Goal: Transaction & Acquisition: Subscribe to service/newsletter

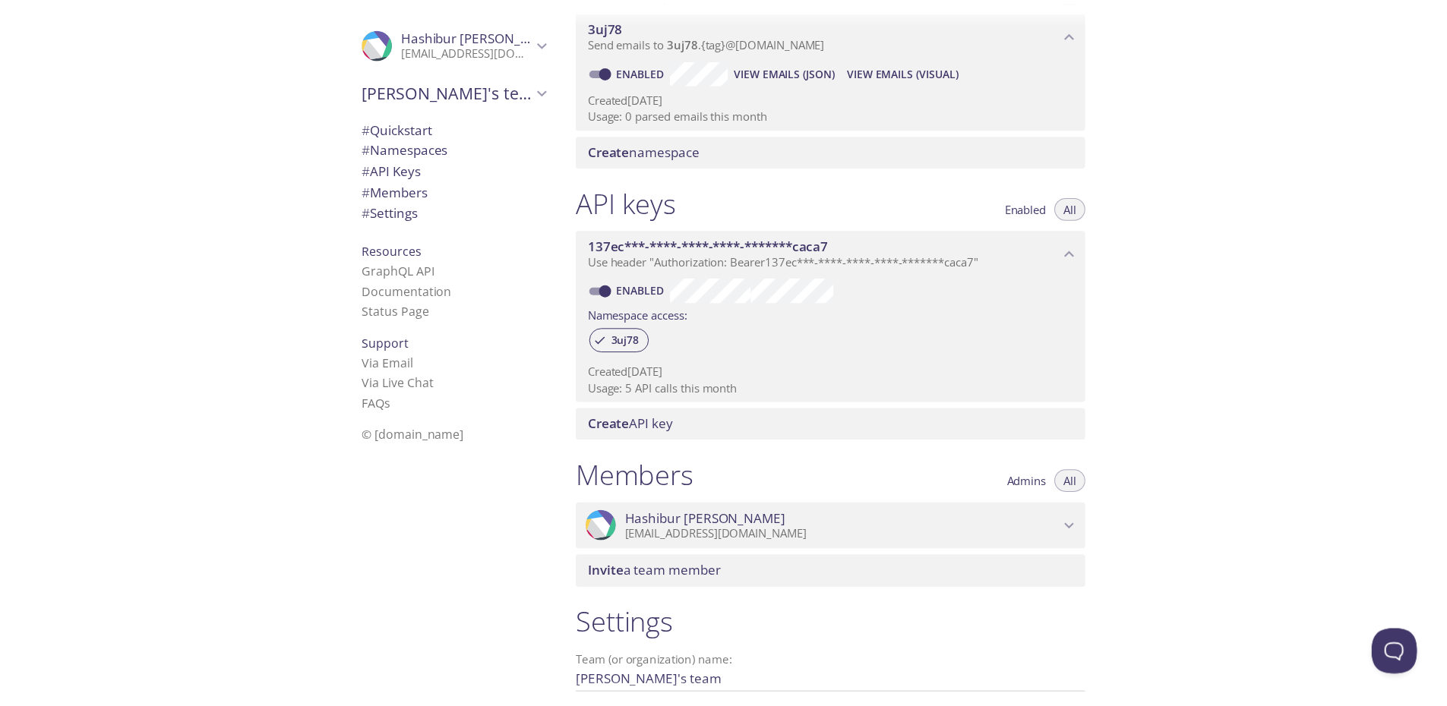
scroll to position [91, 0]
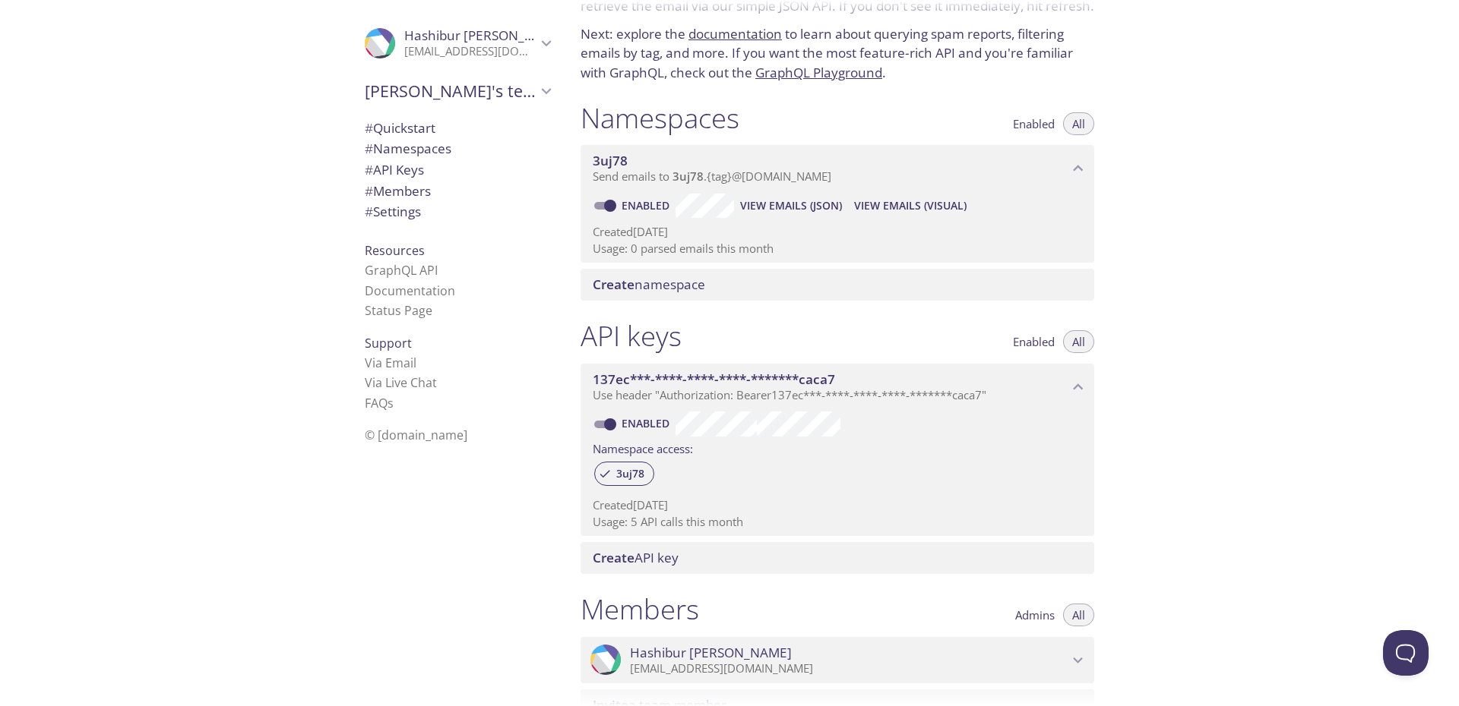
click at [768, 275] on div "Create namespace" at bounding box center [837, 285] width 514 height 32
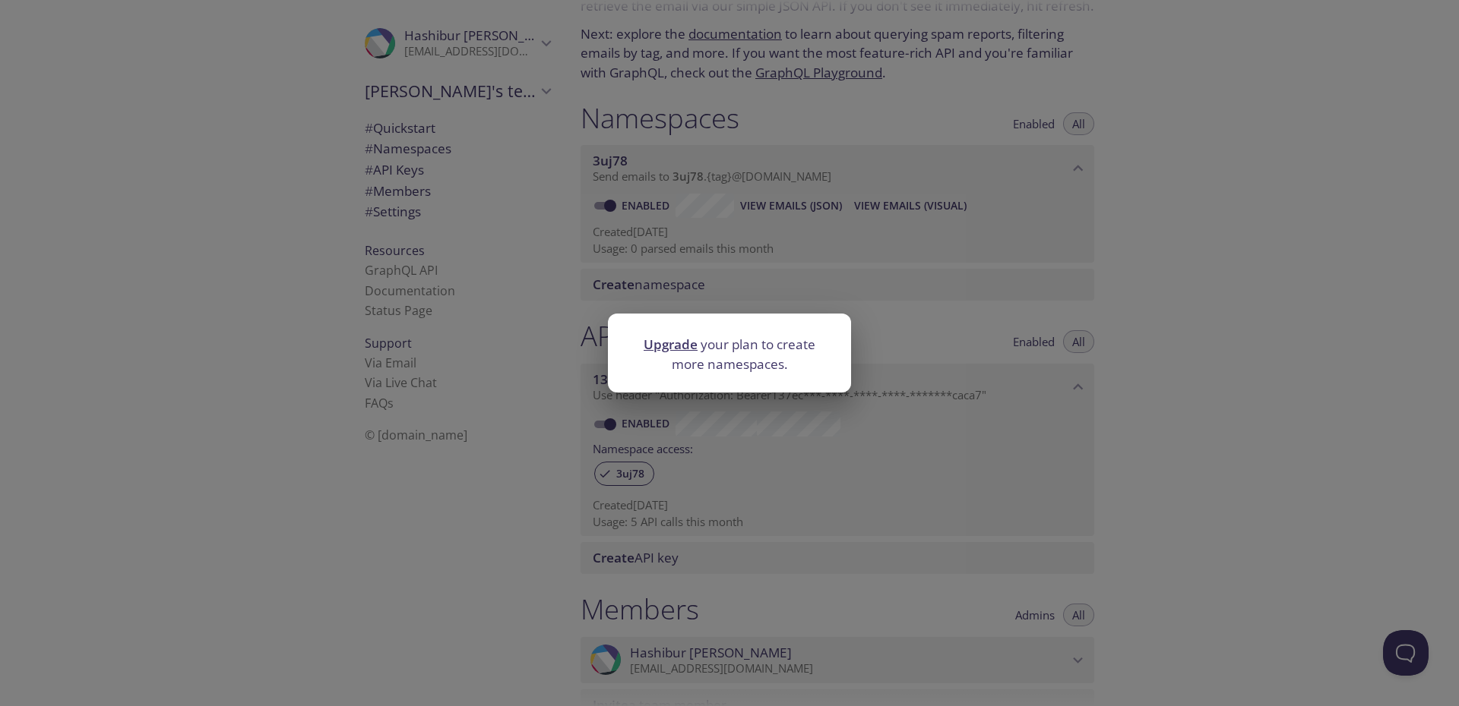
click at [662, 348] on link "Upgrade" at bounding box center [670, 344] width 54 height 17
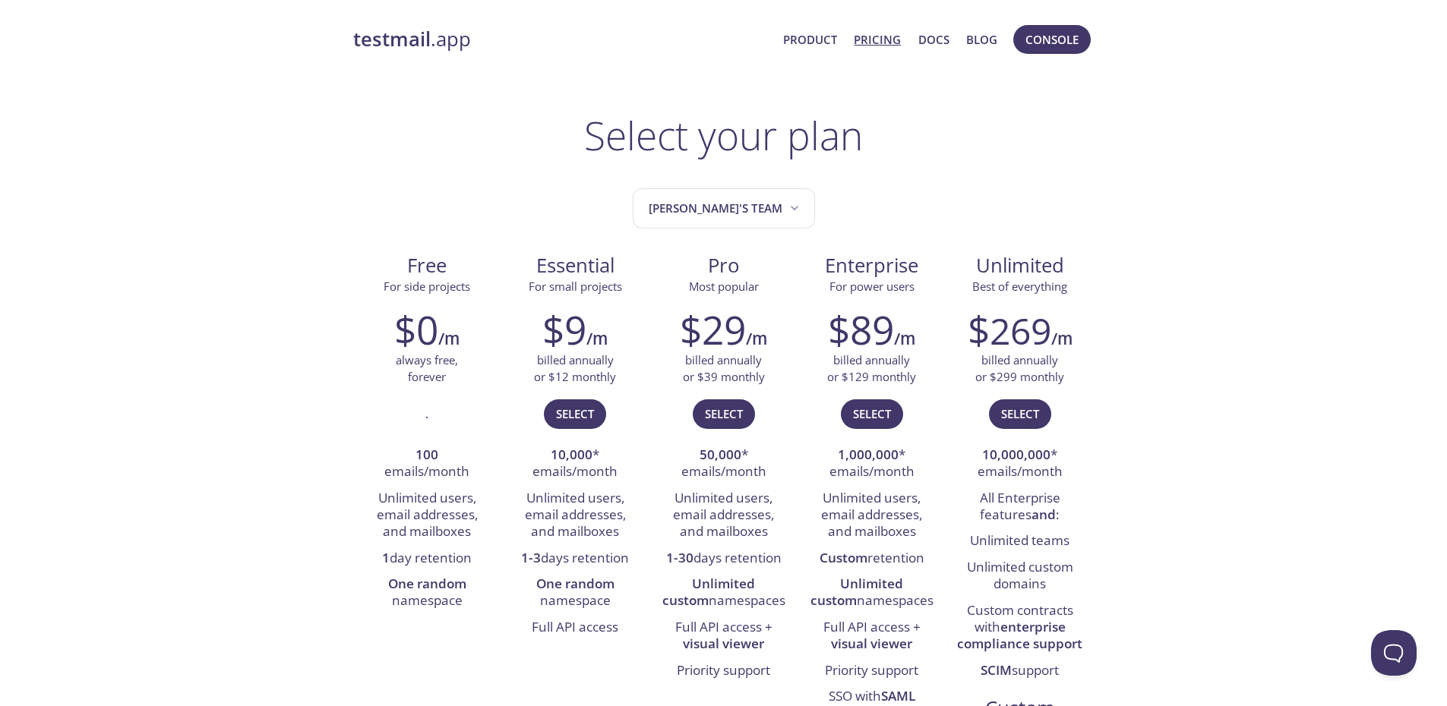
click at [567, 459] on strong "10,000" at bounding box center [572, 454] width 42 height 17
drag, startPoint x: 567, startPoint y: 459, endPoint x: 577, endPoint y: 480, distance: 23.5
click at [577, 480] on li "10,000 * emails/month" at bounding box center [575, 464] width 125 height 43
click at [523, 501] on li "Unlimited users, email addresses, and mailboxes" at bounding box center [575, 516] width 125 height 60
click at [529, 500] on li "Unlimited users, email addresses, and mailboxes" at bounding box center [575, 516] width 125 height 60
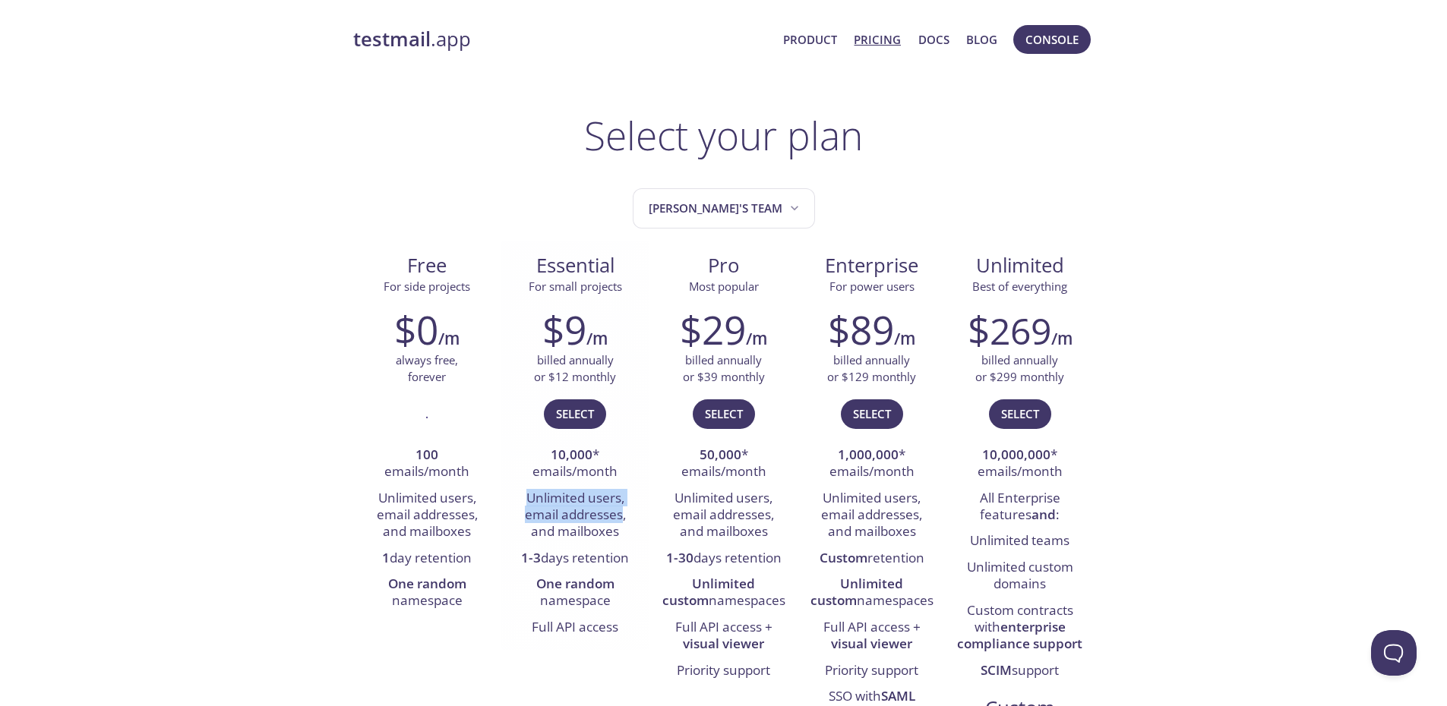
drag, startPoint x: 529, startPoint y: 500, endPoint x: 602, endPoint y: 512, distance: 73.2
click at [602, 512] on li "Unlimited users, email addresses, and mailboxes" at bounding box center [575, 516] width 125 height 60
click at [600, 523] on li "Unlimited users, email addresses, and mailboxes" at bounding box center [575, 516] width 125 height 60
drag, startPoint x: 600, startPoint y: 523, endPoint x: 528, endPoint y: 538, distance: 73.7
click at [528, 521] on li "Unlimited users, email addresses, and mailboxes" at bounding box center [575, 516] width 125 height 60
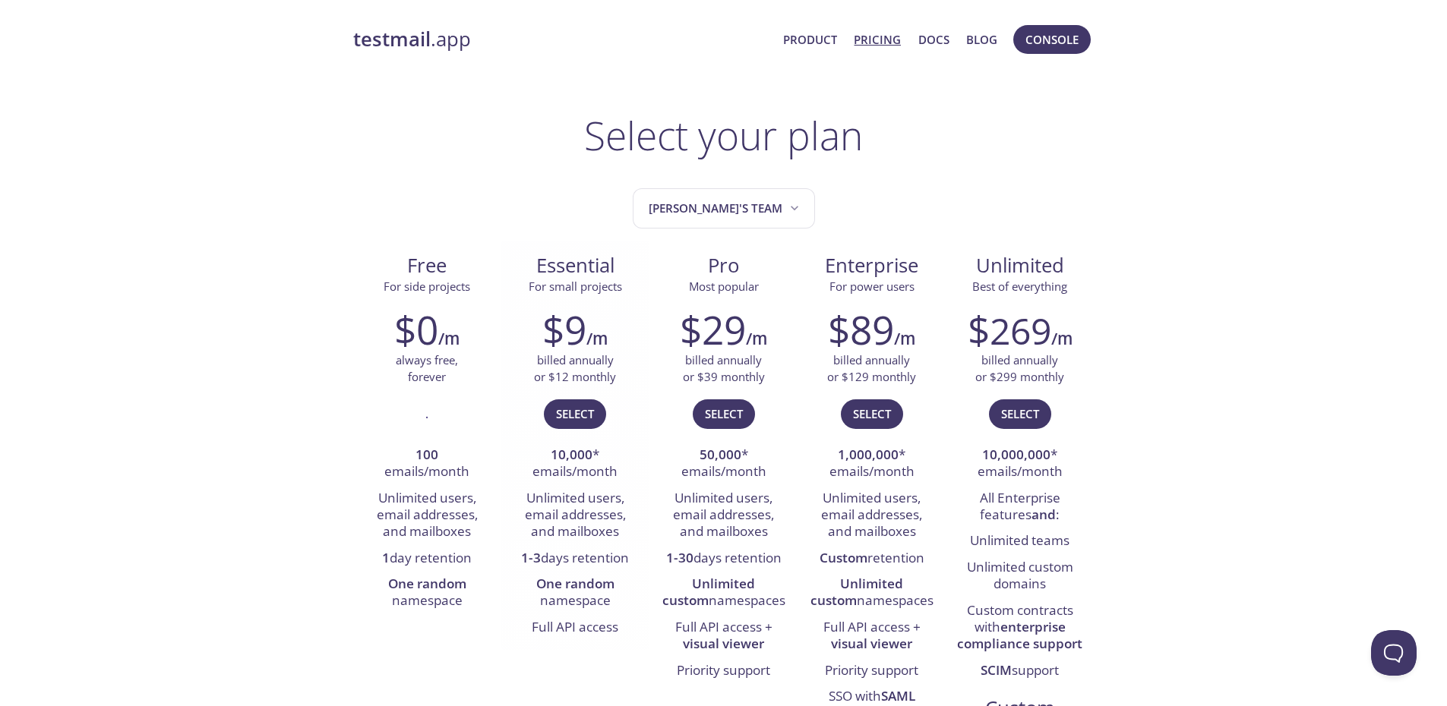
click at [529, 559] on strong "1-3" at bounding box center [531, 557] width 20 height 17
click at [566, 556] on li "1-3 days retention" at bounding box center [575, 559] width 125 height 26
click at [549, 585] on strong "One random" at bounding box center [575, 583] width 78 height 17
drag, startPoint x: 549, startPoint y: 585, endPoint x: 584, endPoint y: 585, distance: 34.9
click at [584, 585] on strong "One random" at bounding box center [575, 583] width 78 height 17
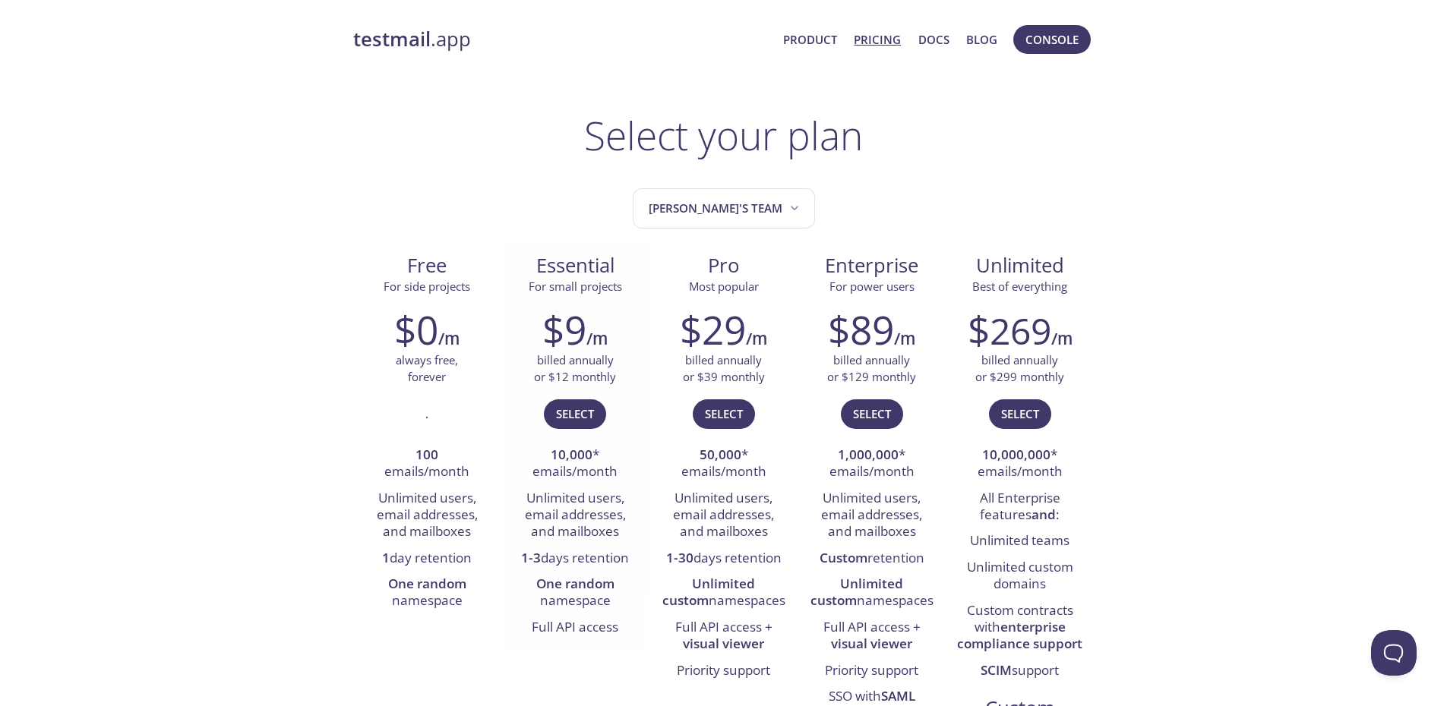
click at [559, 594] on li "One random namespace" at bounding box center [575, 593] width 125 height 43
drag, startPoint x: 559, startPoint y: 594, endPoint x: 577, endPoint y: 594, distance: 17.5
click at [577, 594] on li "One random namespace" at bounding box center [575, 593] width 125 height 43
click at [585, 605] on li "One random namespace" at bounding box center [575, 593] width 125 height 43
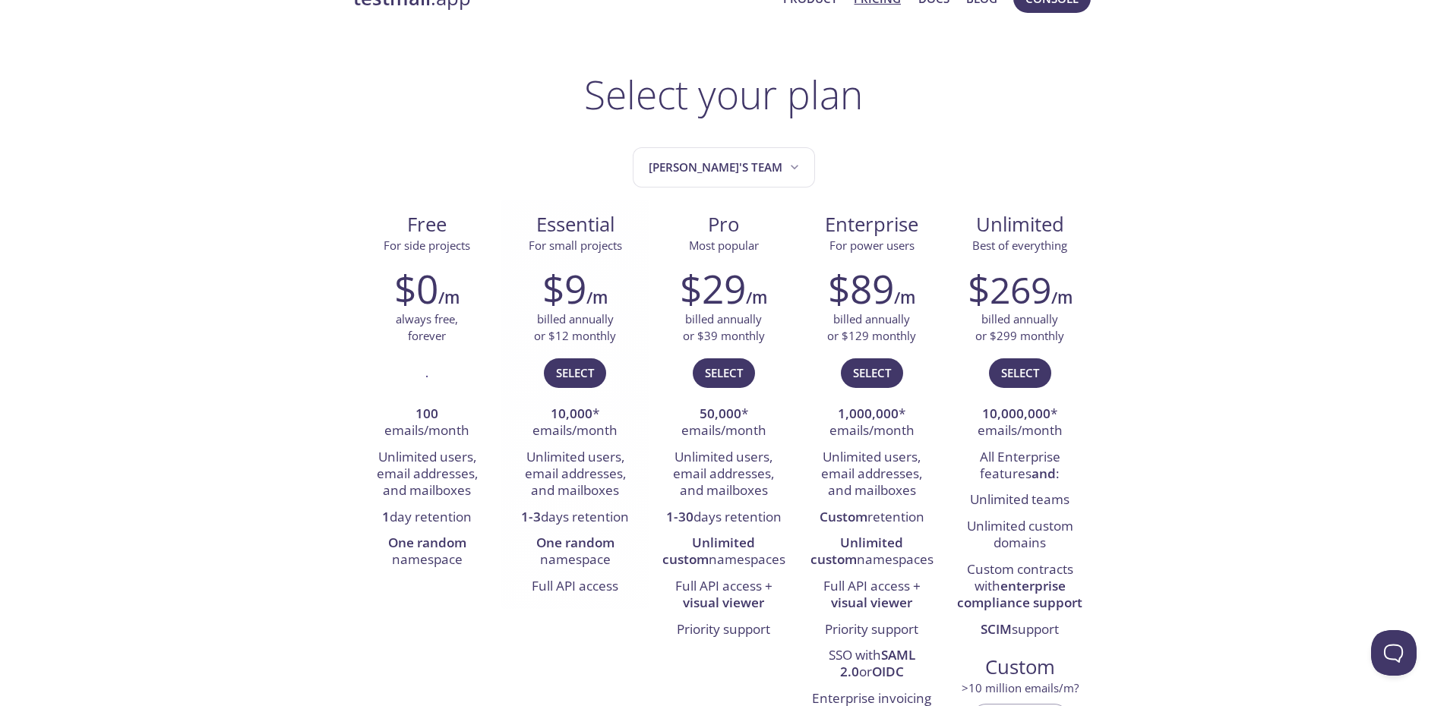
scroll to position [91, 0]
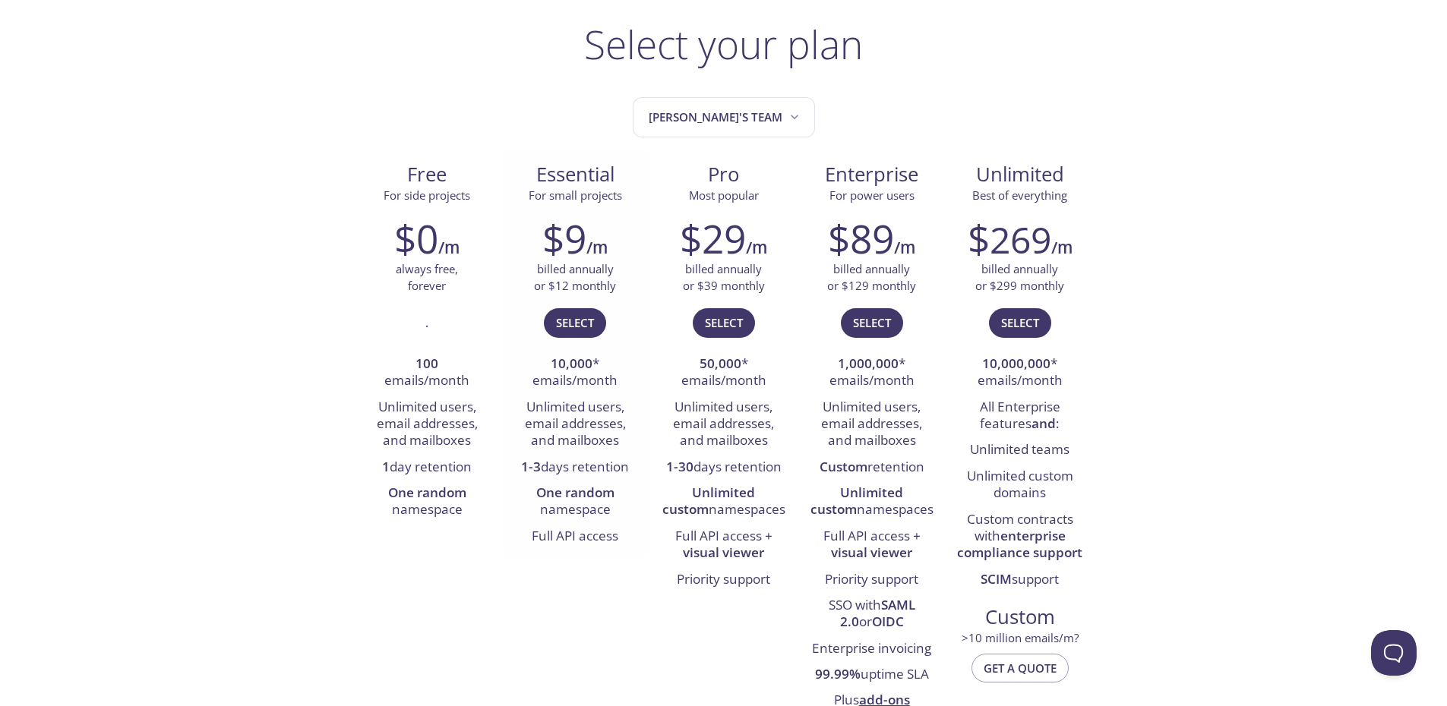
click at [603, 542] on li "Full API access" at bounding box center [575, 537] width 125 height 26
drag, startPoint x: 603, startPoint y: 542, endPoint x: 544, endPoint y: 544, distance: 59.3
click at [548, 542] on li "Full API access" at bounding box center [575, 537] width 125 height 26
click at [534, 548] on li "Full API access" at bounding box center [575, 537] width 125 height 26
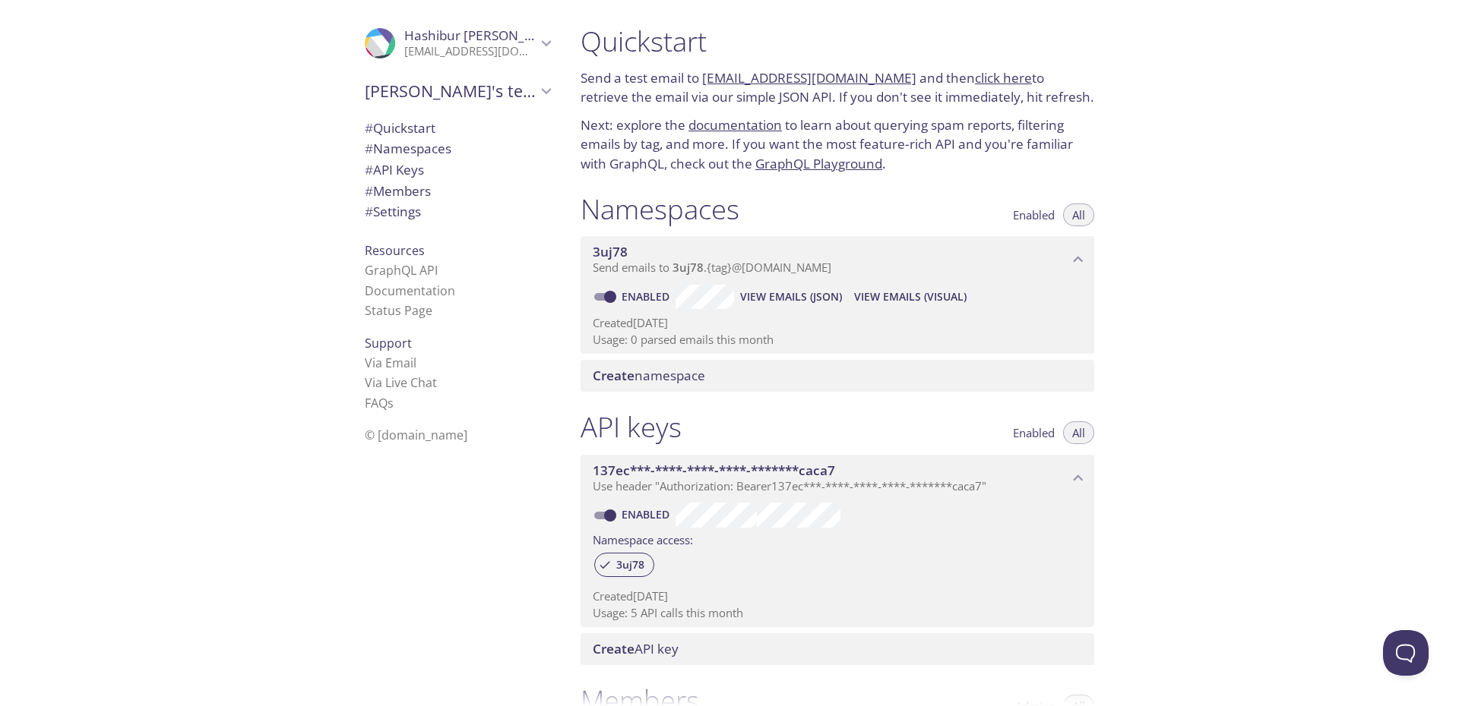
drag, startPoint x: 622, startPoint y: 613, endPoint x: 659, endPoint y: 613, distance: 36.5
click at [659, 613] on p "Usage: 5 API calls this month" at bounding box center [837, 613] width 489 height 16
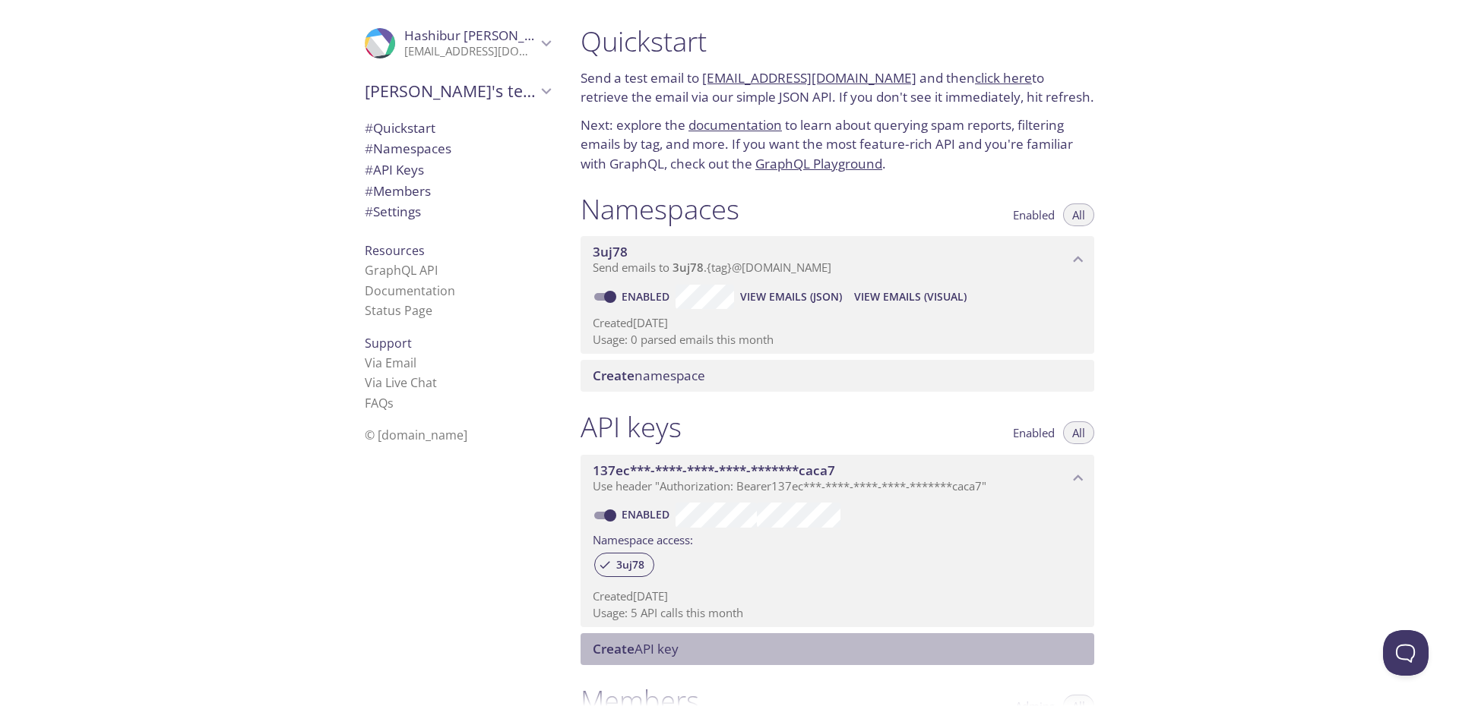
click at [632, 655] on span "Create" at bounding box center [614, 648] width 42 height 17
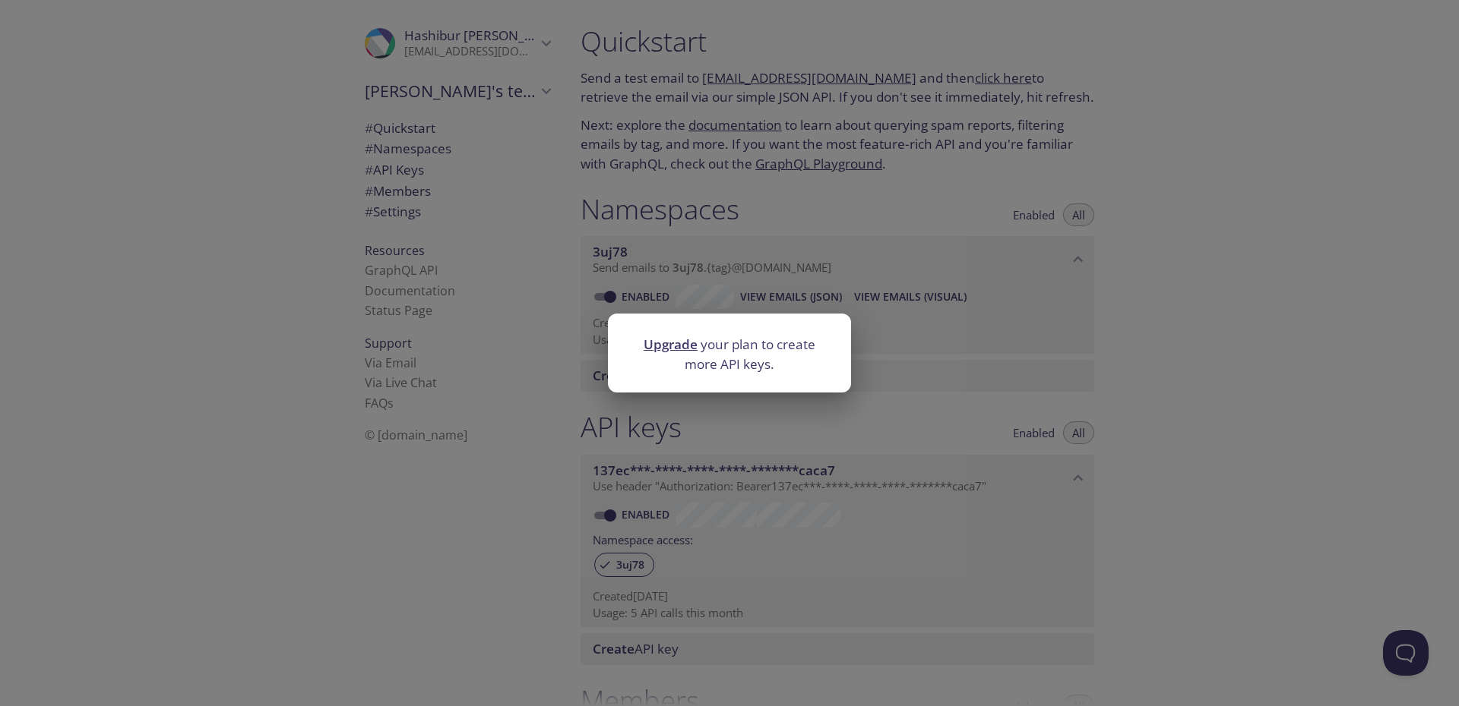
click at [490, 571] on div "Upgrade your plan to create more API keys." at bounding box center [729, 353] width 1459 height 706
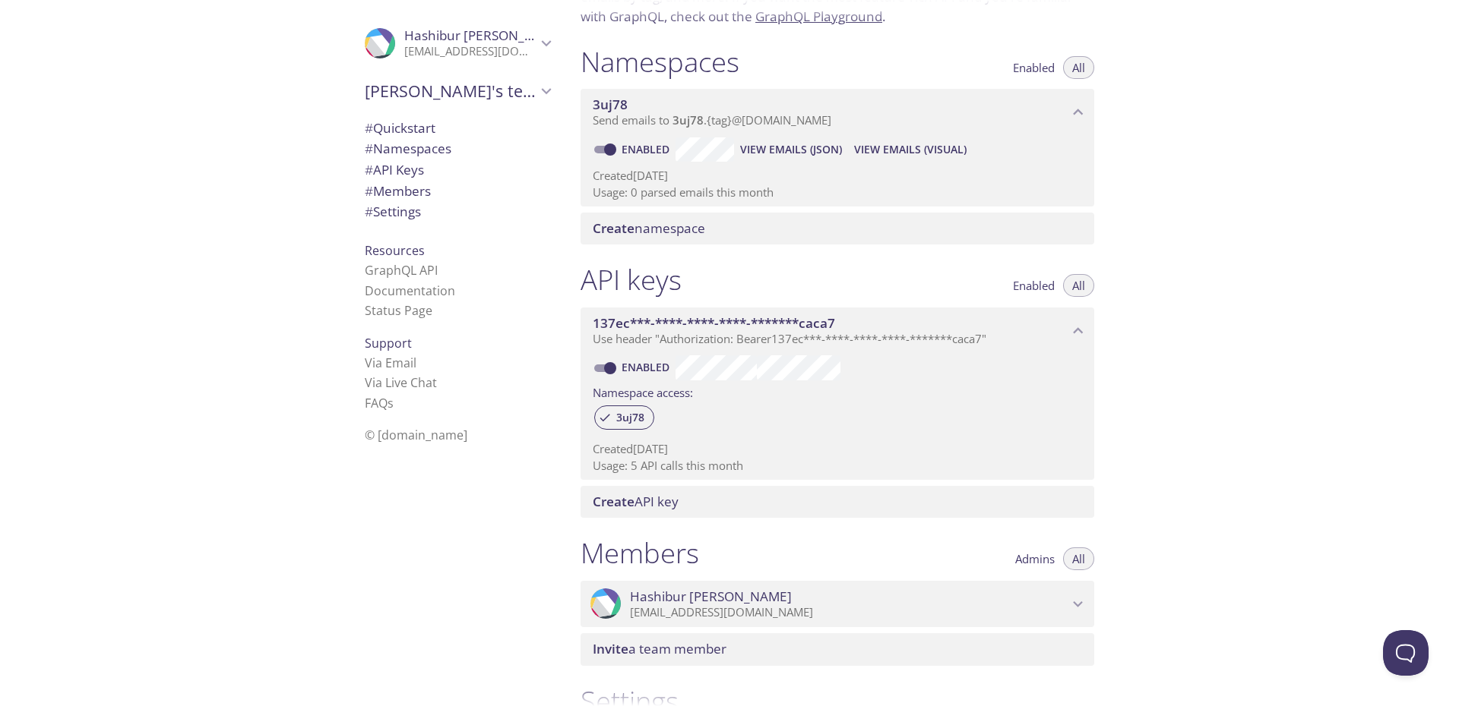
scroll to position [365, 0]
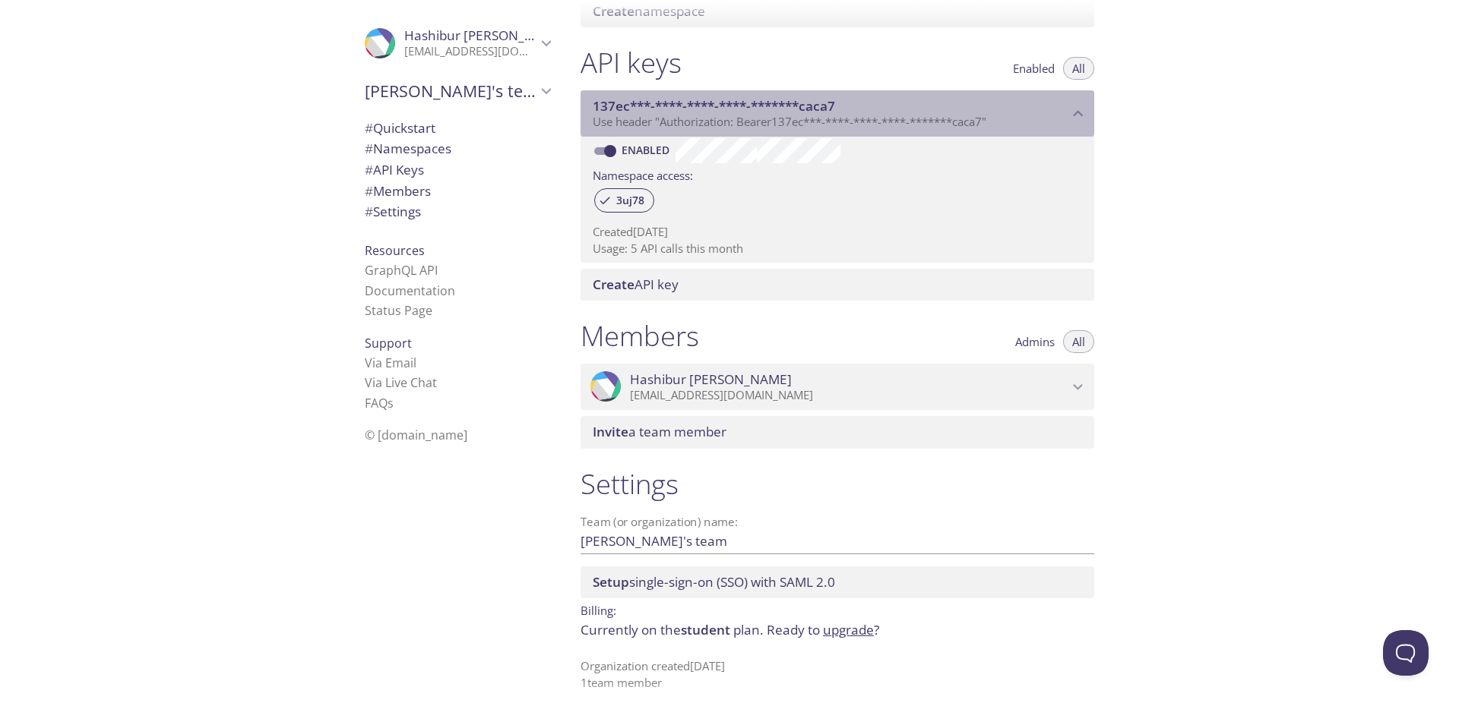
click at [921, 110] on span "137ec***-****-****-****-*******caca7" at bounding box center [831, 106] width 476 height 17
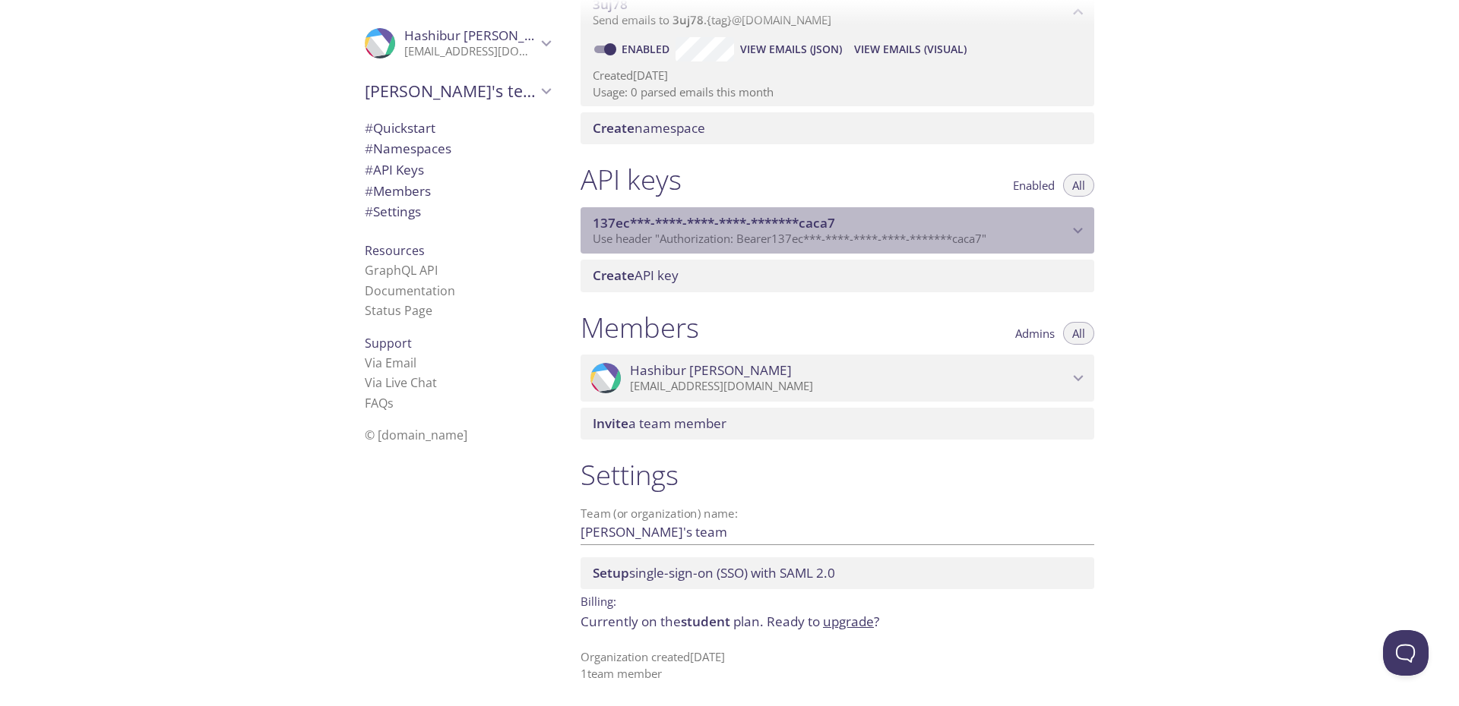
click at [880, 238] on span "Use header "Authorization: Bearer 137ec***-****-****-****-*******caca7 "" at bounding box center [790, 238] width 394 height 15
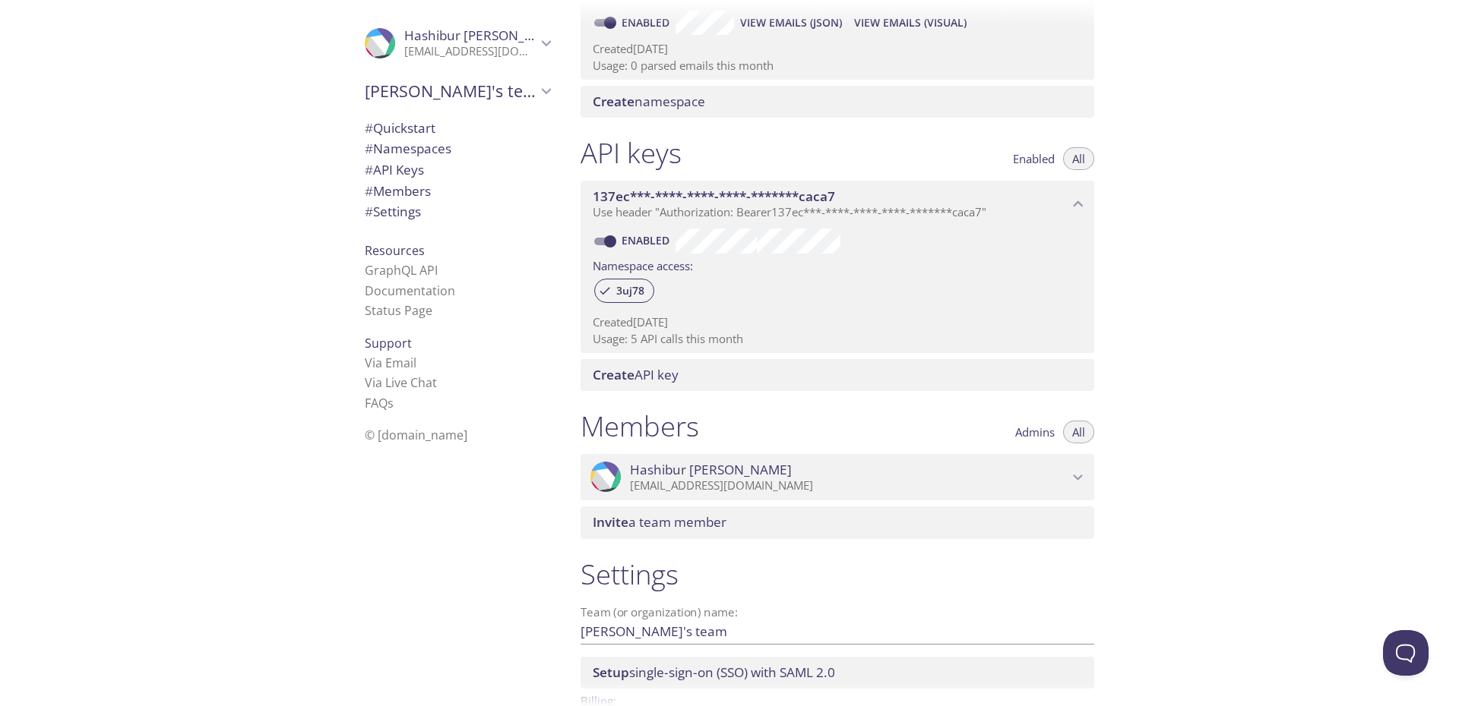
scroll to position [273, 0]
click at [616, 244] on input "Enabled" at bounding box center [610, 242] width 55 height 18
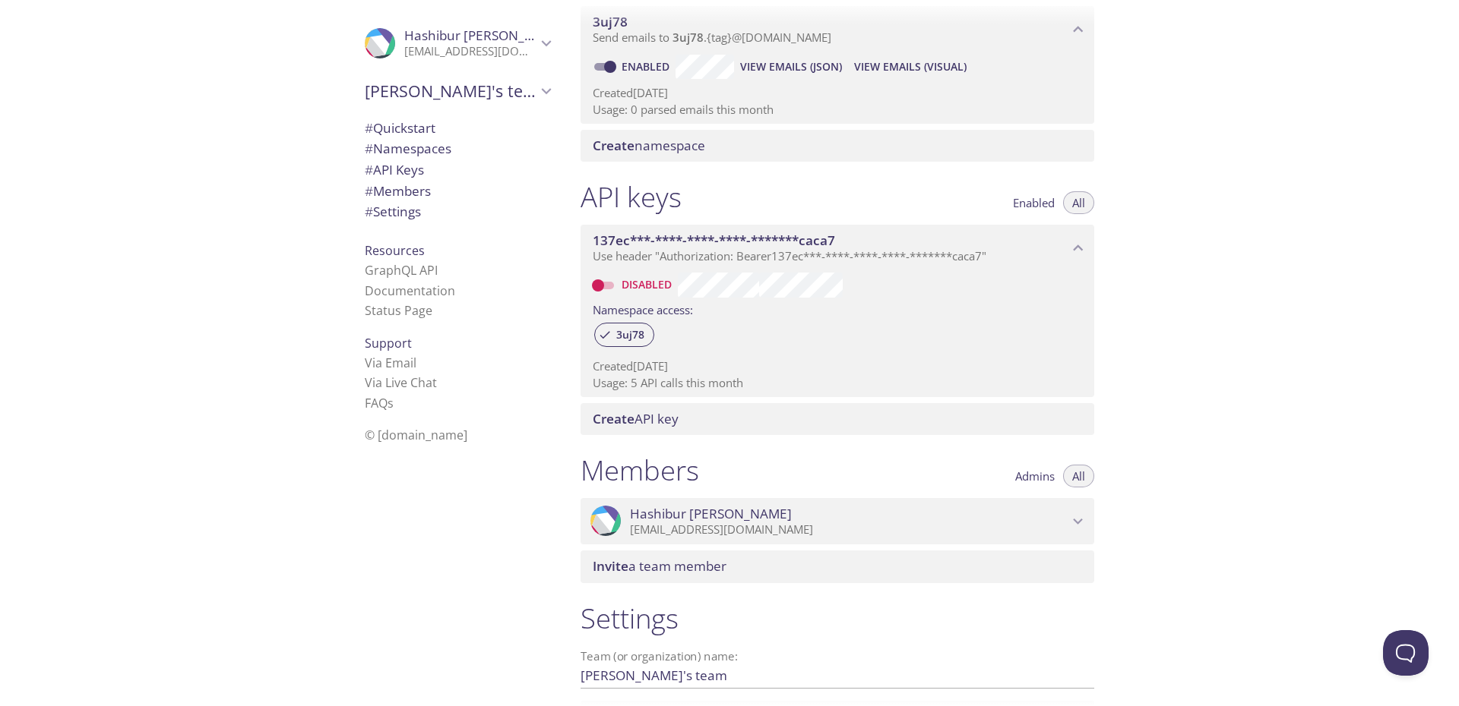
scroll to position [182, 0]
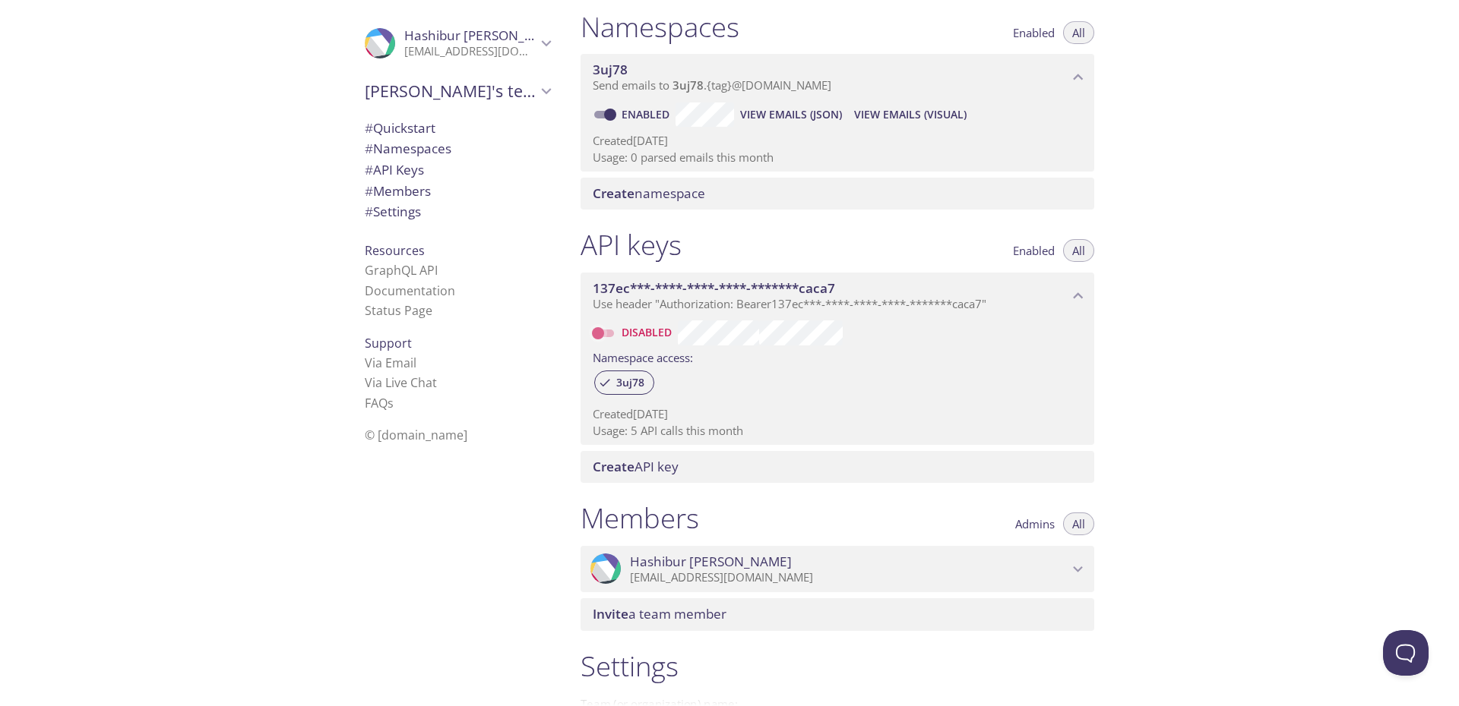
click at [605, 337] on input "Disabled" at bounding box center [598, 333] width 55 height 18
checkbox input "true"
drag, startPoint x: 642, startPoint y: 431, endPoint x: 697, endPoint y: 431, distance: 54.7
click at [697, 431] on p "Usage: 5 API calls this month" at bounding box center [837, 431] width 489 height 16
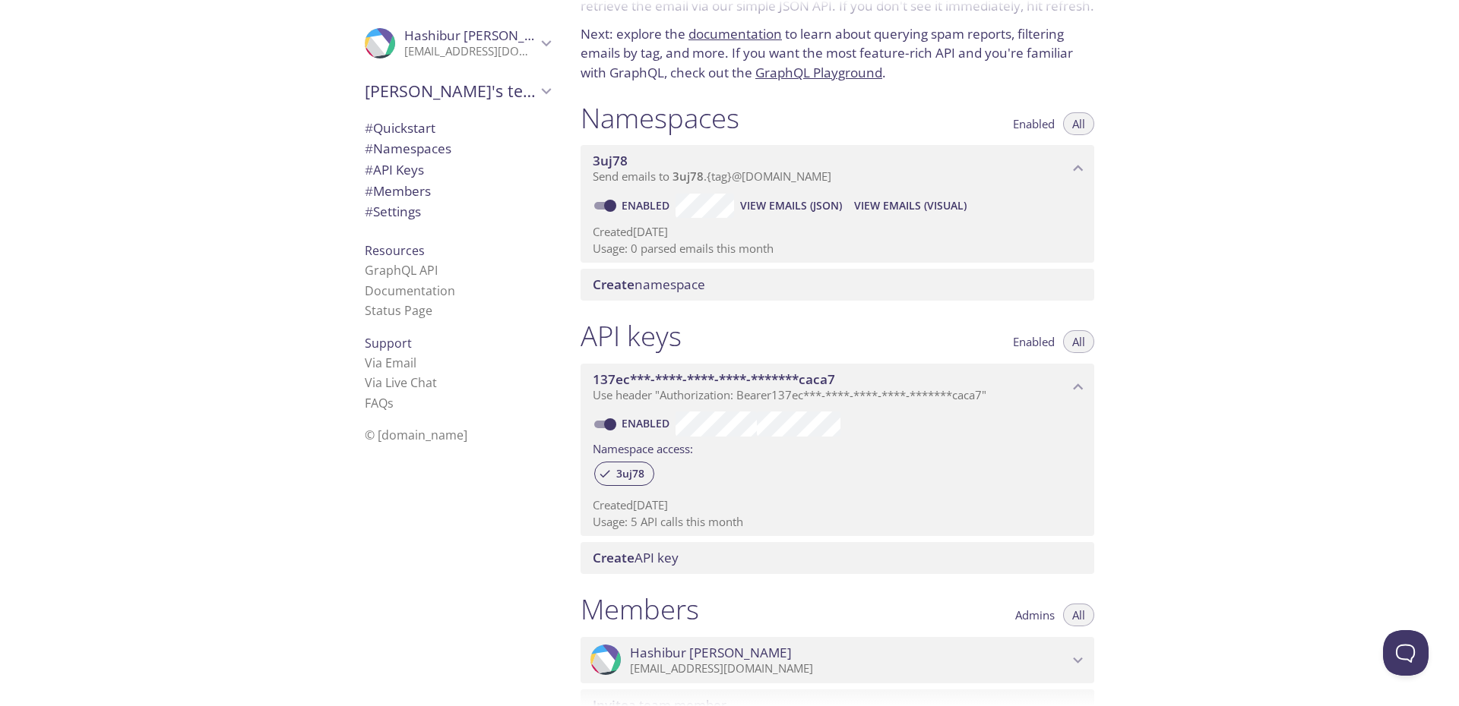
click at [626, 185] on div "3uj78 Send emails to 3uj78 . {tag} @inbox.testmail.app" at bounding box center [837, 168] width 514 height 47
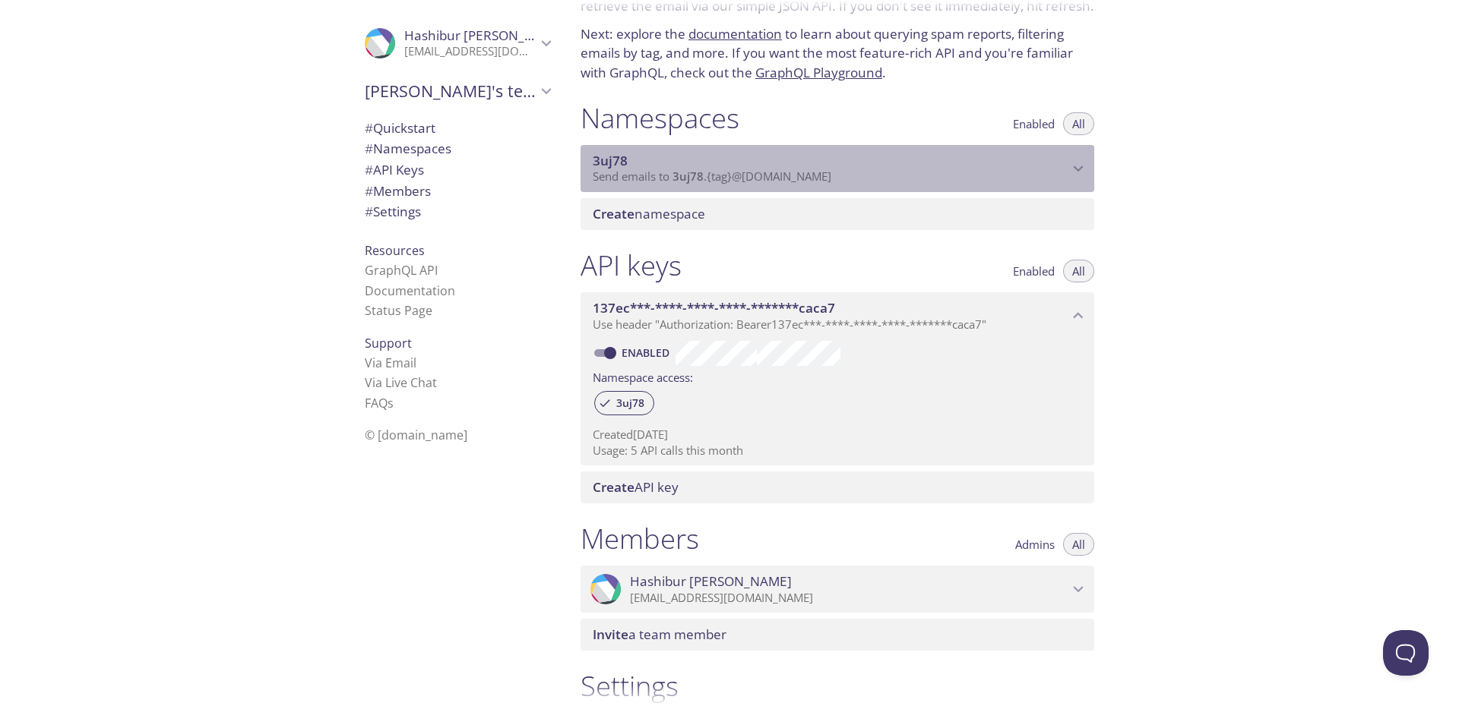
click at [626, 185] on div "3uj78 Send emails to 3uj78 . {tag} @inbox.testmail.app" at bounding box center [837, 168] width 514 height 47
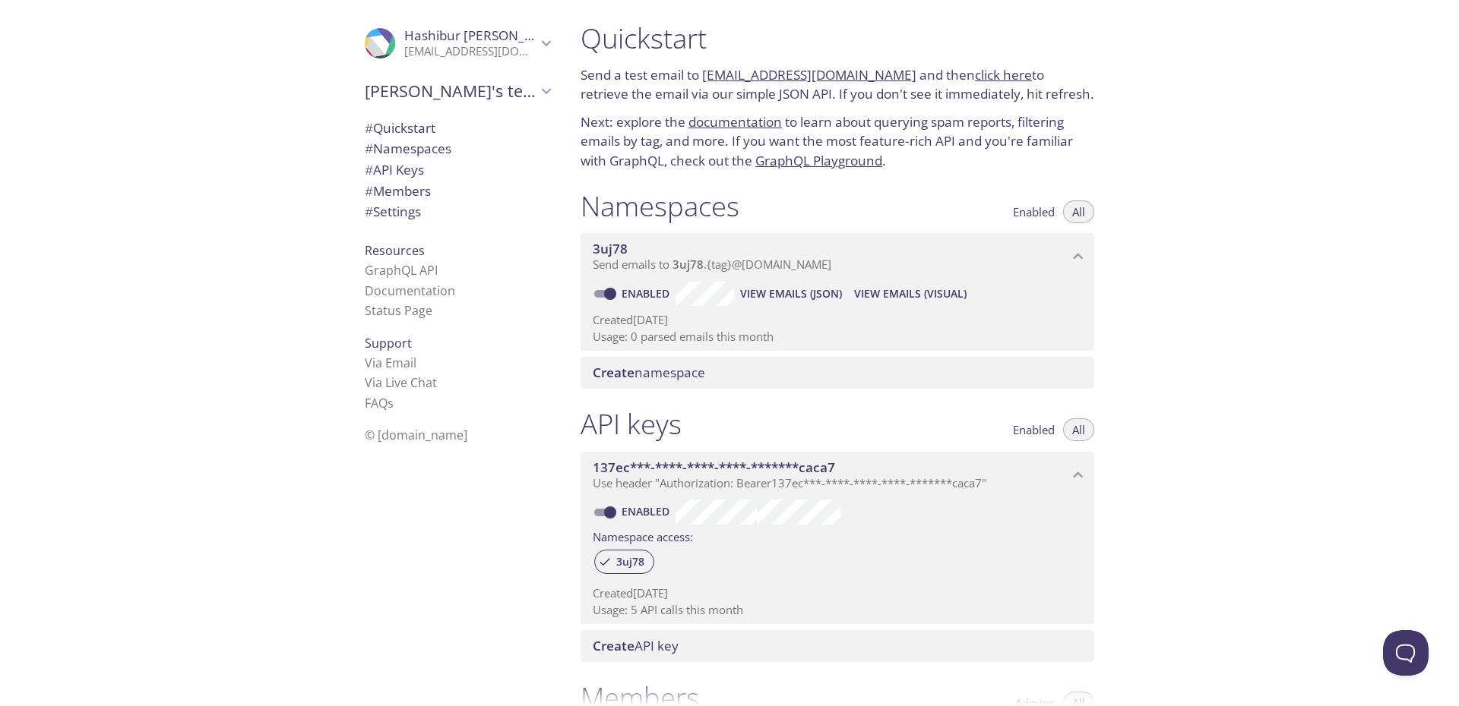
scroll to position [0, 0]
click at [997, 77] on link "click here" at bounding box center [1003, 77] width 57 height 17
click at [1301, 149] on div "Quickstart Send a test email to 3uj78.test@inbox.testmail.app and then click he…" at bounding box center [1013, 353] width 890 height 706
click at [1263, 158] on div "Quickstart Send a test email to 3uj78.test@inbox.testmail.app and then click he…" at bounding box center [1013, 353] width 890 height 706
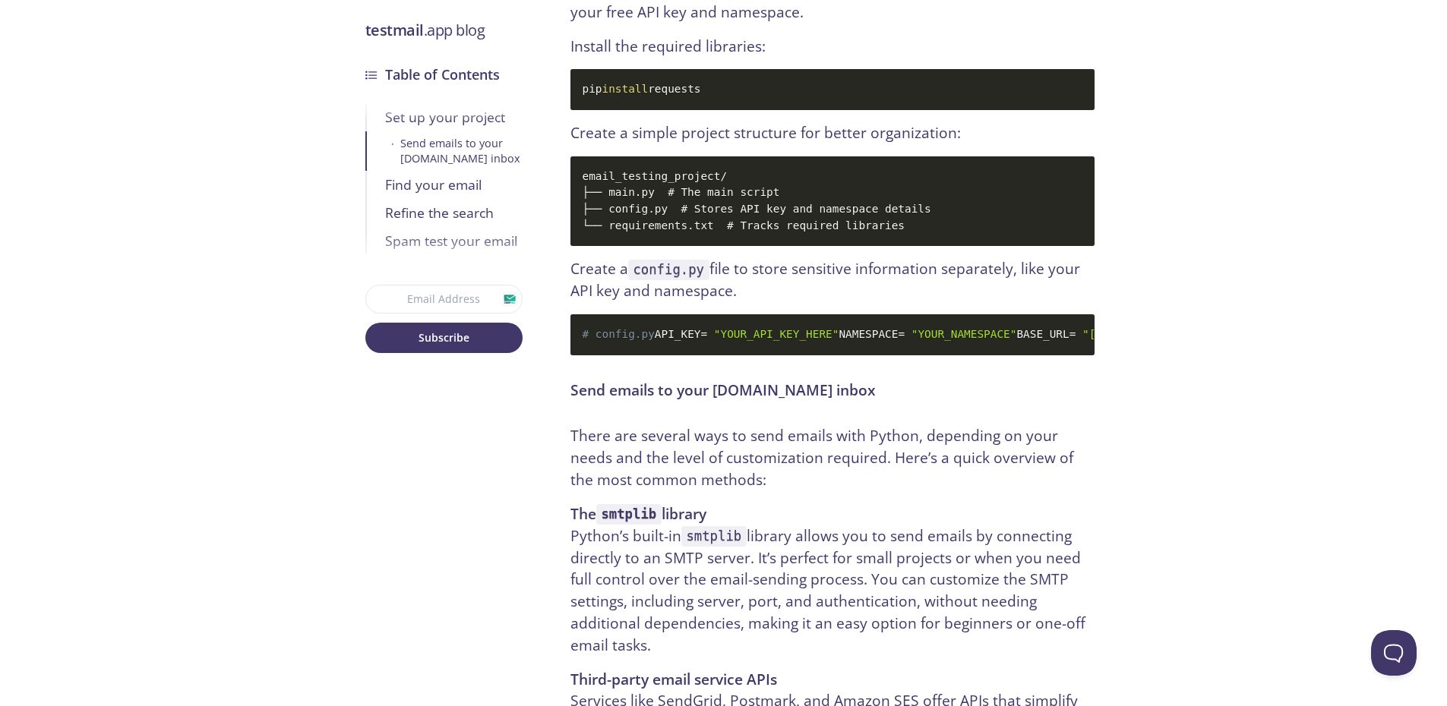
scroll to position [912, 0]
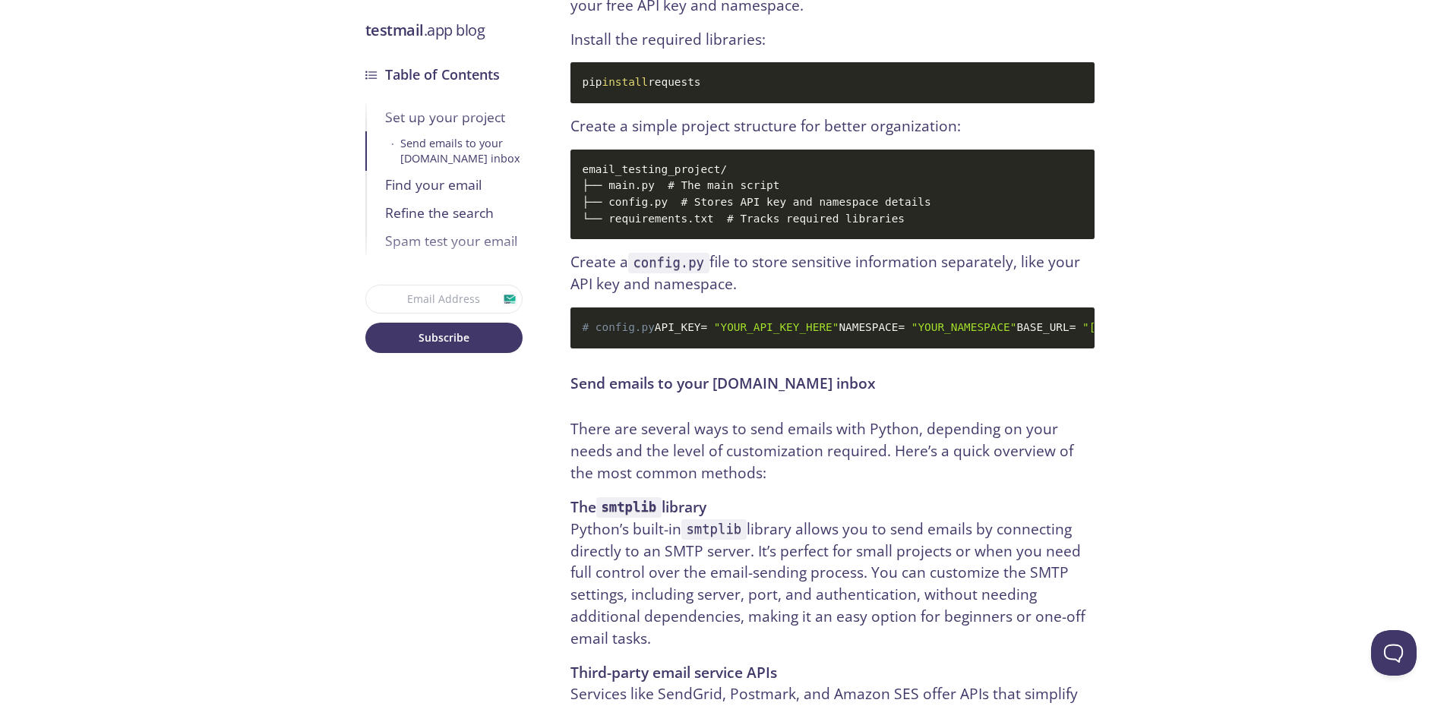
click at [912, 333] on span ""YOUR_NAMESPACE"" at bounding box center [965, 327] width 106 height 12
click at [1083, 333] on span ""[URL][DOMAIN_NAME]"" at bounding box center [1148, 327] width 131 height 12
drag, startPoint x: 677, startPoint y: 376, endPoint x: 831, endPoint y: 376, distance: 154.2
click at [1083, 333] on span ""[URL][DOMAIN_NAME]"" at bounding box center [1148, 327] width 131 height 12
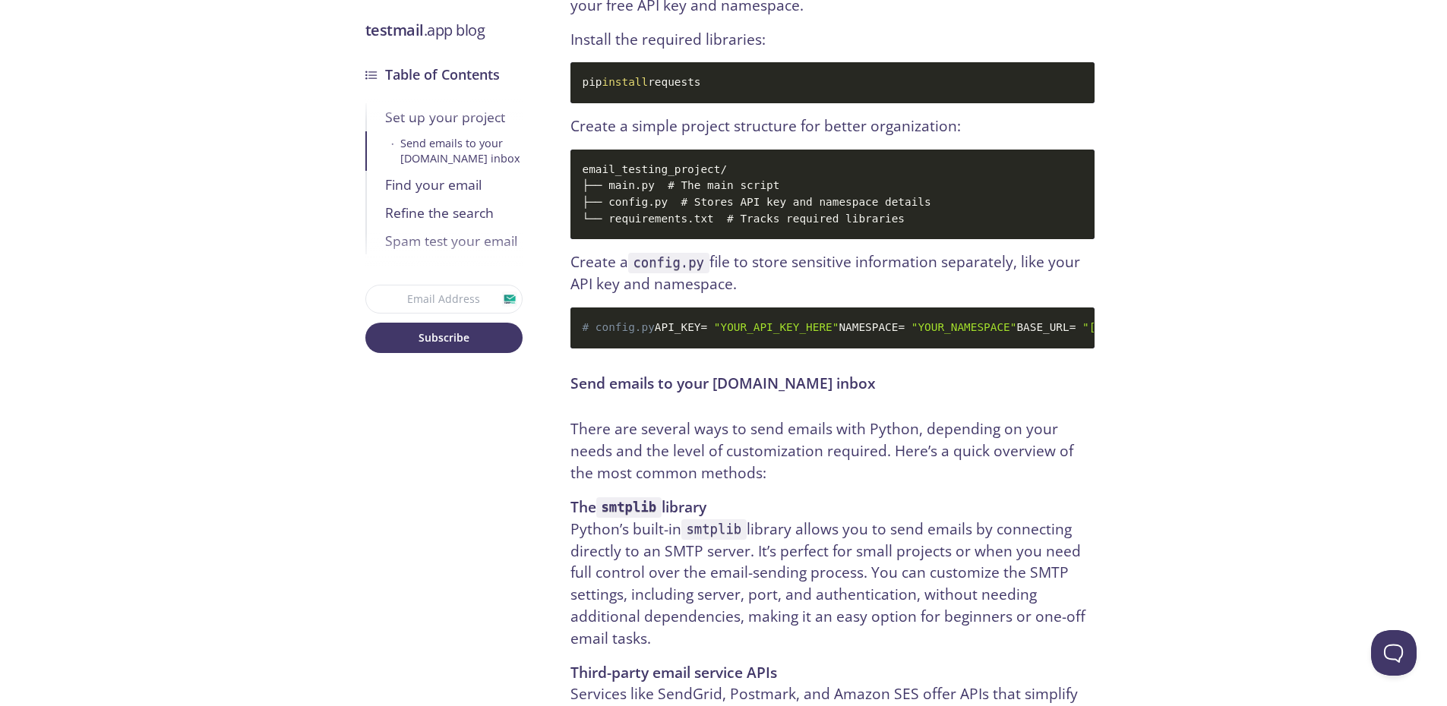
click at [867, 349] on code "# config.py API_KEY = "YOUR_API_KEY_HERE" NAMESPACE = "YOUR_NAMESPACE" BASE_URL…" at bounding box center [833, 328] width 524 height 41
click at [1083, 333] on span ""[URL][DOMAIN_NAME]"" at bounding box center [1148, 327] width 131 height 12
drag, startPoint x: 868, startPoint y: 376, endPoint x: 636, endPoint y: 385, distance: 231.9
click at [636, 349] on code "# config.py API_KEY = "YOUR_API_KEY_HERE" NAMESPACE = "YOUR_NAMESPACE" BASE_URL…" at bounding box center [833, 328] width 524 height 41
click at [1083, 333] on span ""[URL][DOMAIN_NAME]"" at bounding box center [1148, 327] width 131 height 12
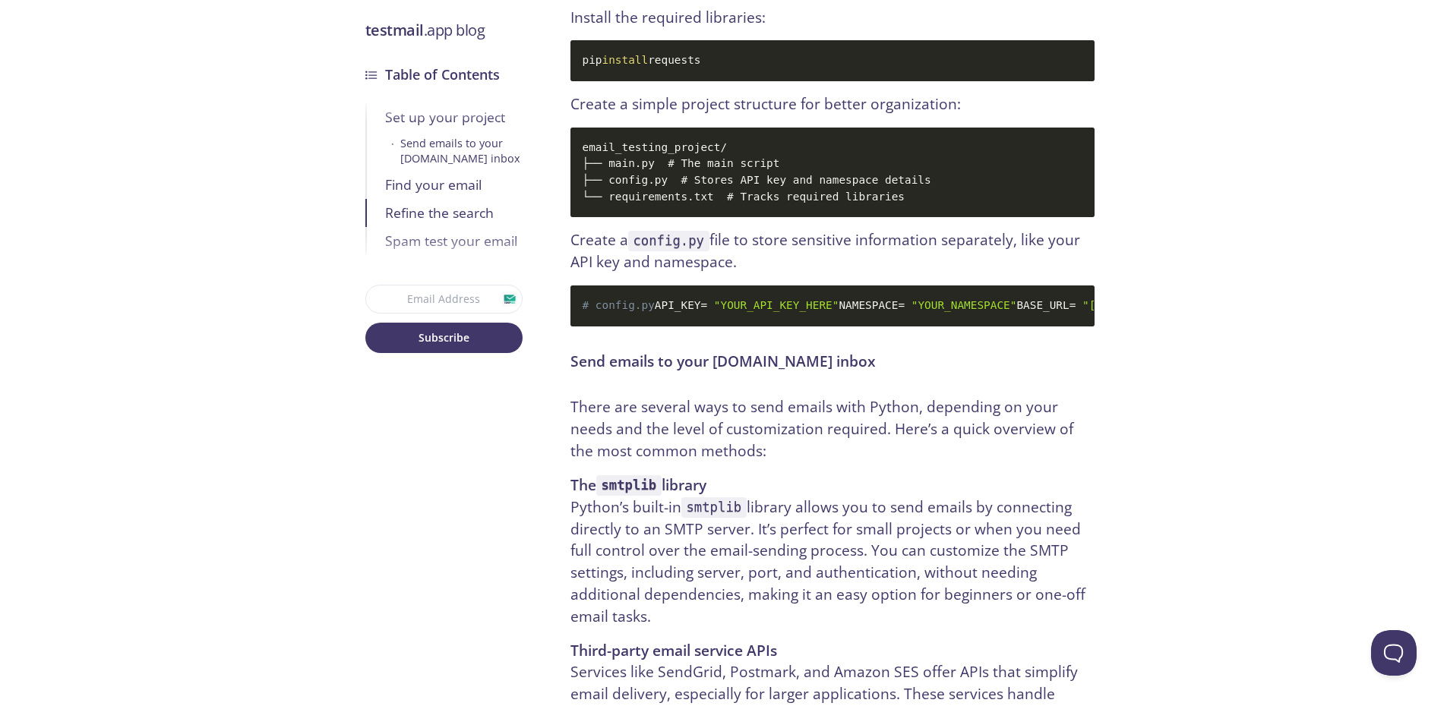
scroll to position [0, 0]
